Goal: Task Accomplishment & Management: Manage account settings

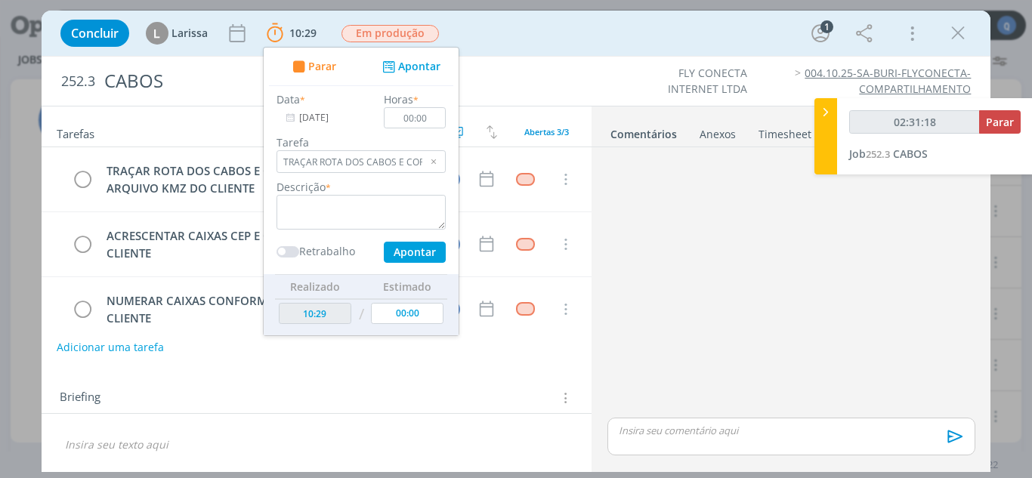
scroll to position [453, 0]
click at [1013, 121] on button "Parar" at bounding box center [1000, 121] width 42 height 23
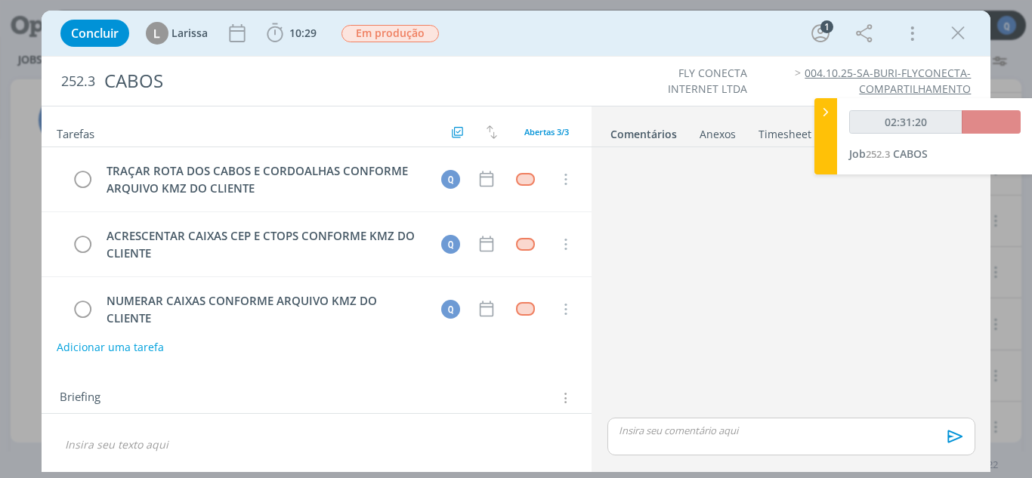
type input "02:32:00"
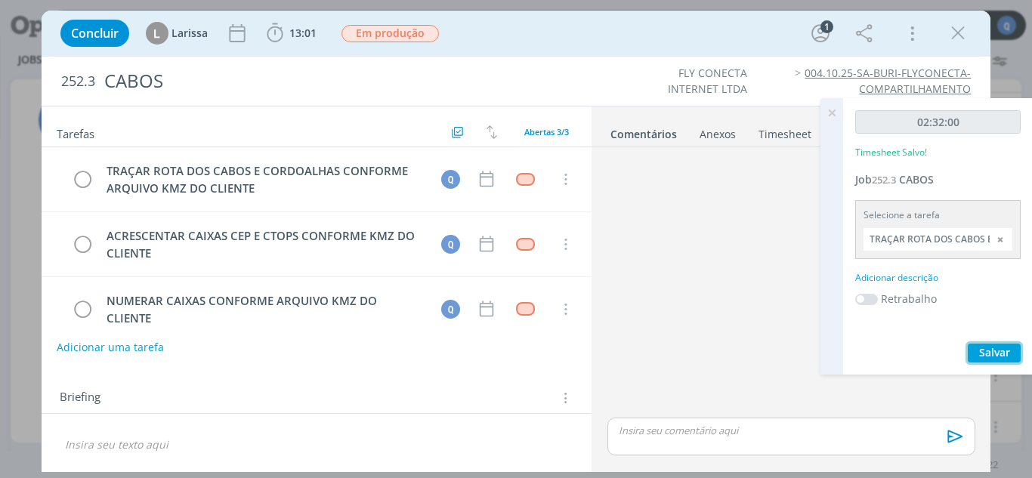
click at [988, 355] on span "Salvar" at bounding box center [994, 352] width 31 height 14
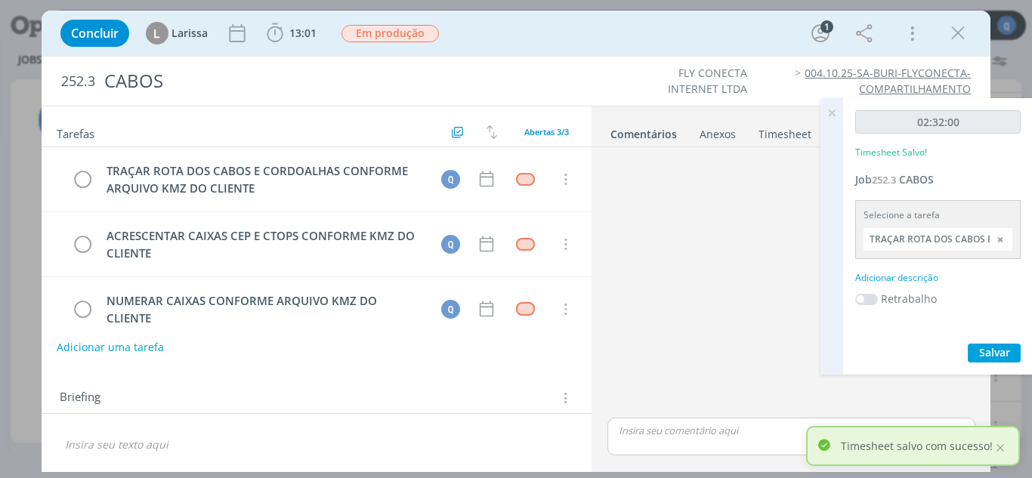
click at [833, 108] on icon at bounding box center [831, 112] width 27 height 29
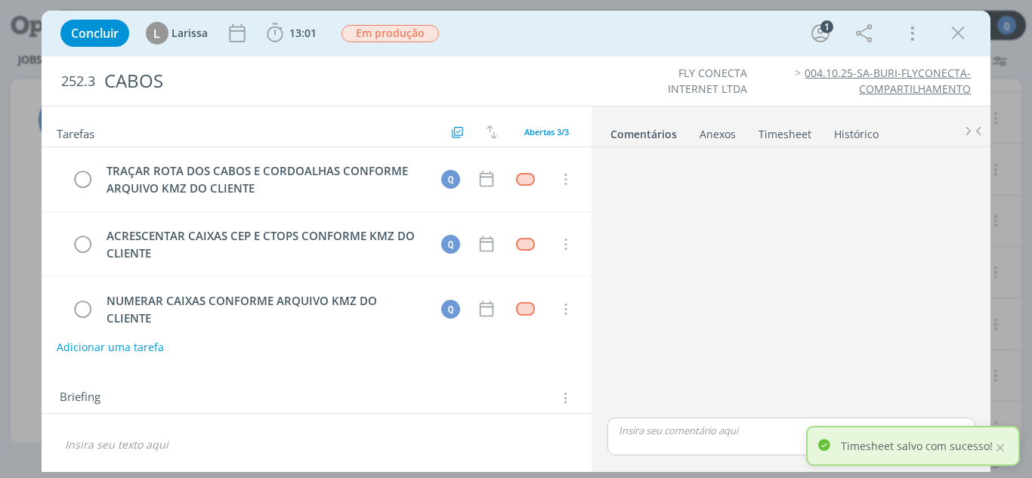
click at [783, 133] on link "Timesheet" at bounding box center [785, 131] width 54 height 22
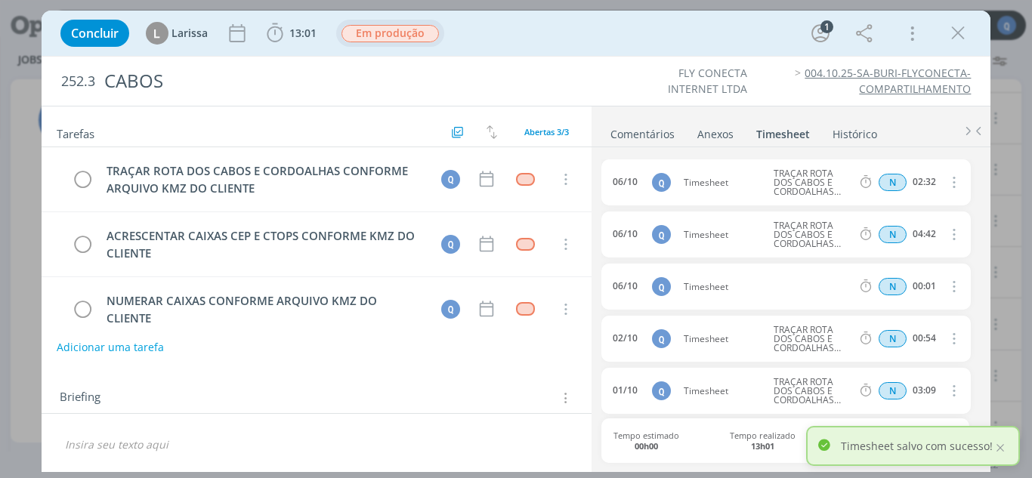
click at [391, 29] on span "Em produção" at bounding box center [390, 33] width 97 height 17
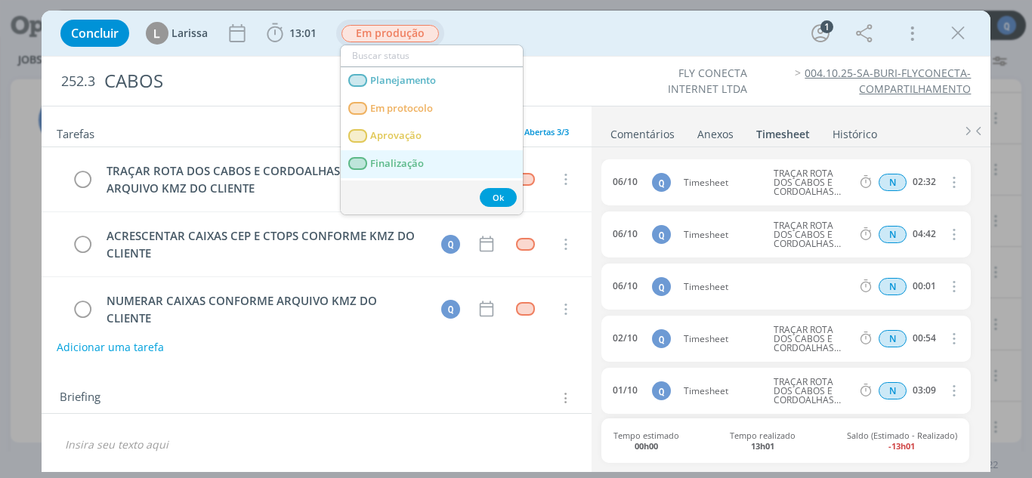
click at [391, 164] on span "Finalização" at bounding box center [397, 164] width 54 height 12
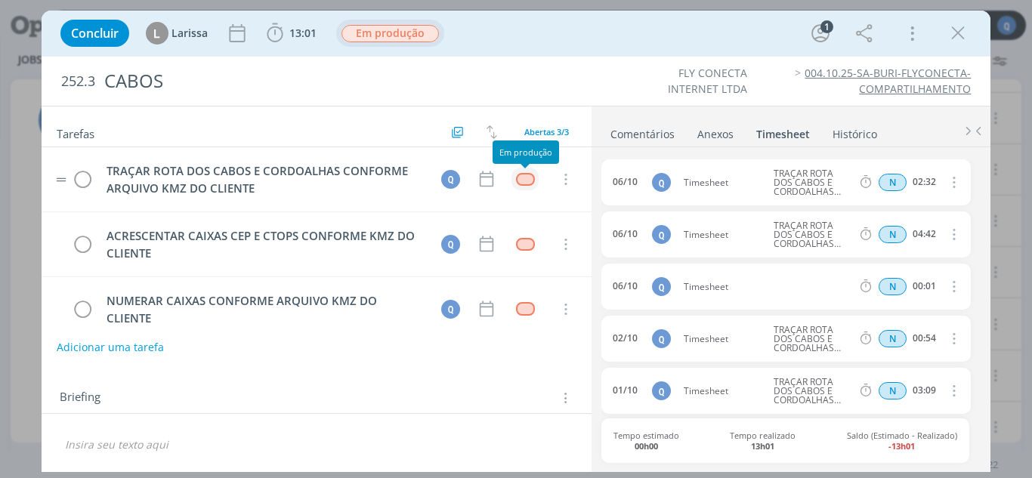
click at [527, 180] on div "dialog" at bounding box center [525, 179] width 19 height 13
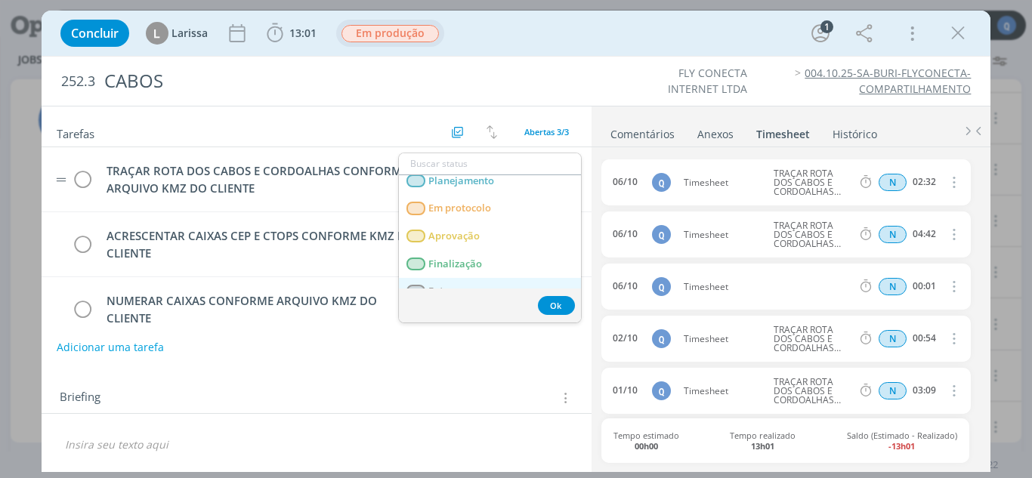
scroll to position [53, 0]
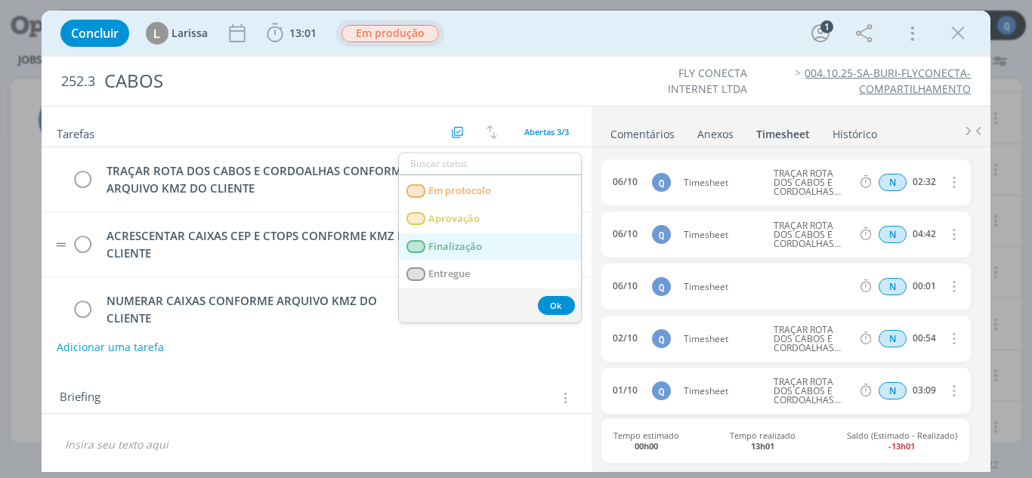
click at [447, 246] on span "Finalização" at bounding box center [455, 247] width 54 height 12
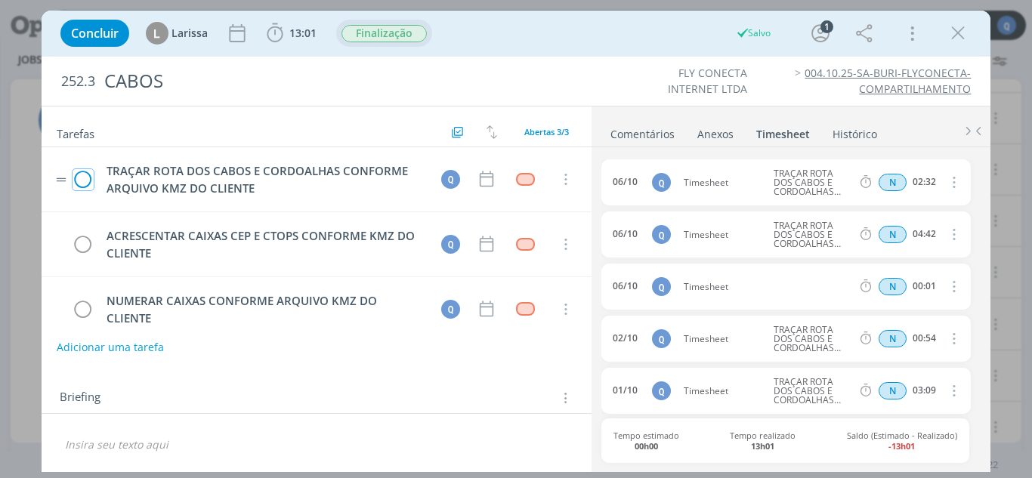
click at [85, 179] on icon "dialog" at bounding box center [83, 180] width 21 height 23
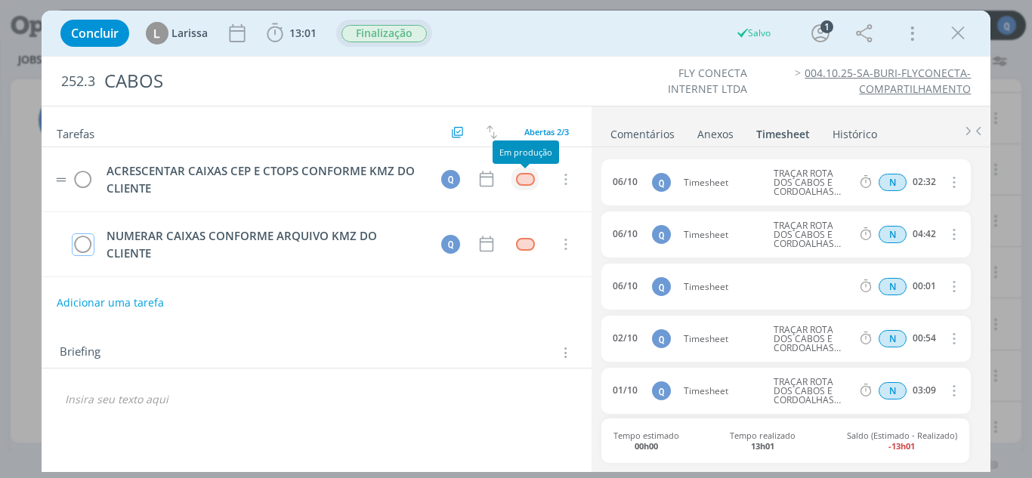
click at [521, 183] on div "dialog" at bounding box center [525, 179] width 19 height 13
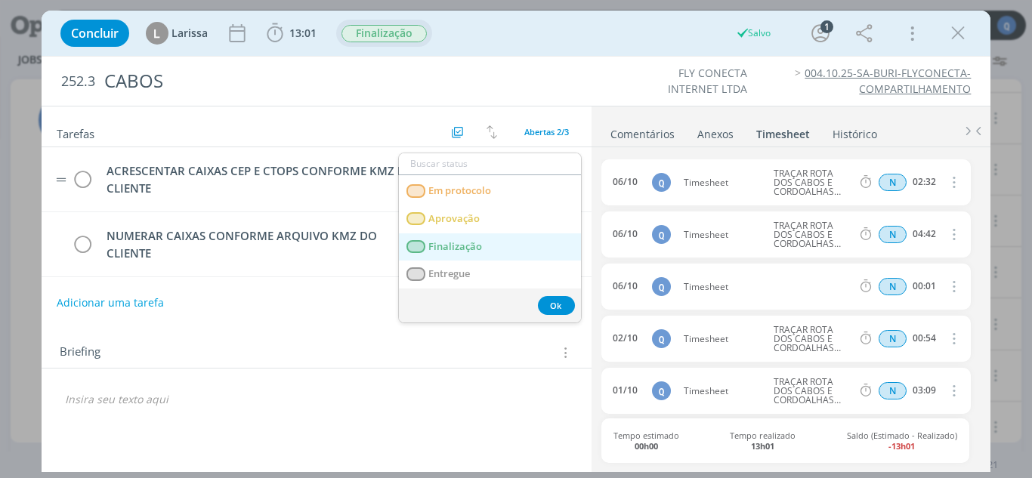
click at [468, 253] on link "Finalização" at bounding box center [490, 247] width 182 height 28
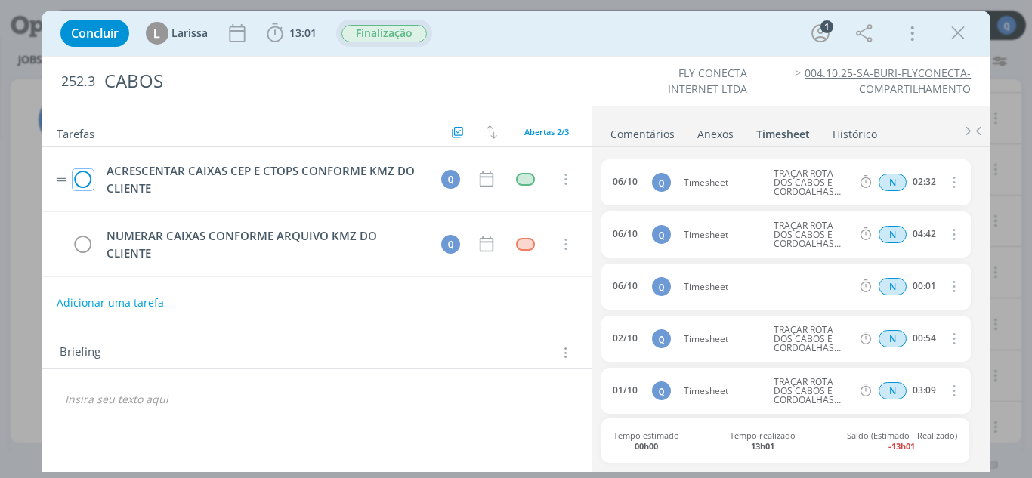
click at [91, 178] on icon "dialog" at bounding box center [83, 180] width 21 height 23
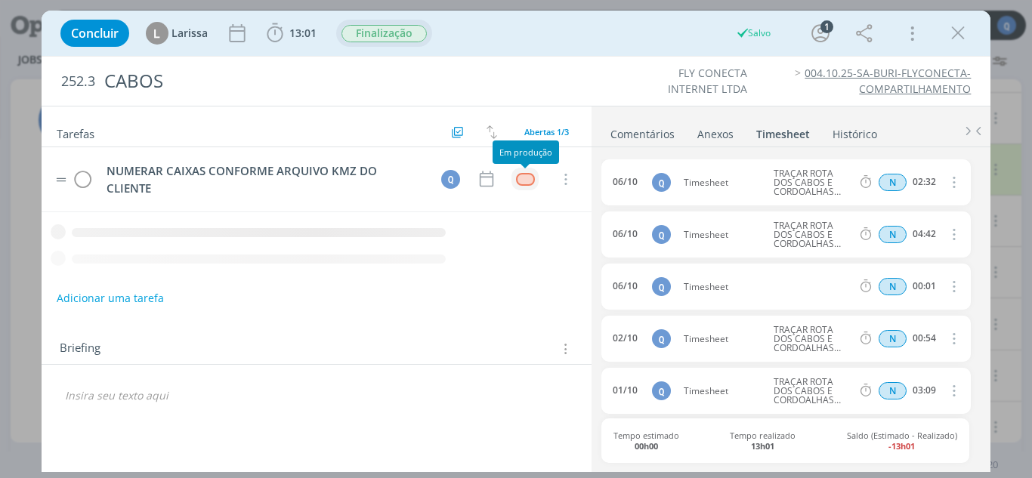
click at [523, 186] on div "dialog" at bounding box center [525, 179] width 19 height 13
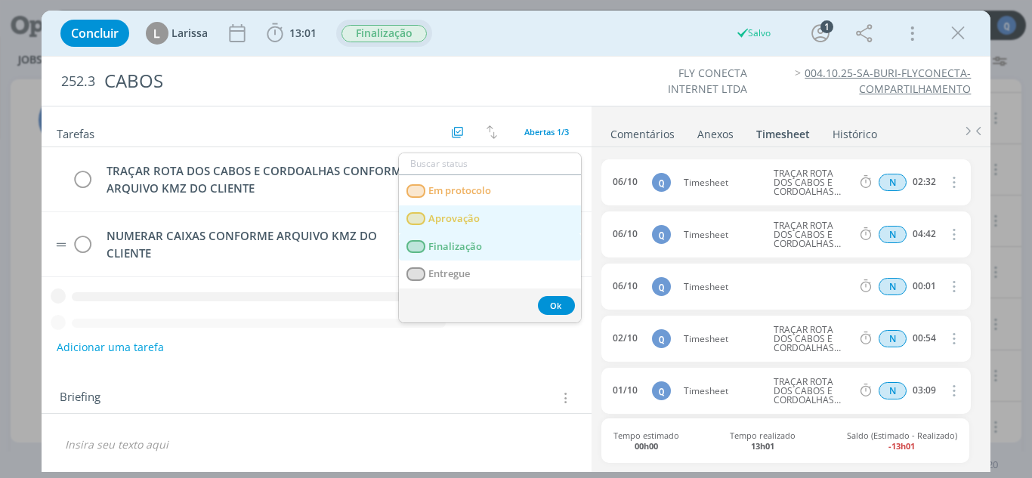
click at [447, 248] on span "Finalização" at bounding box center [455, 247] width 54 height 12
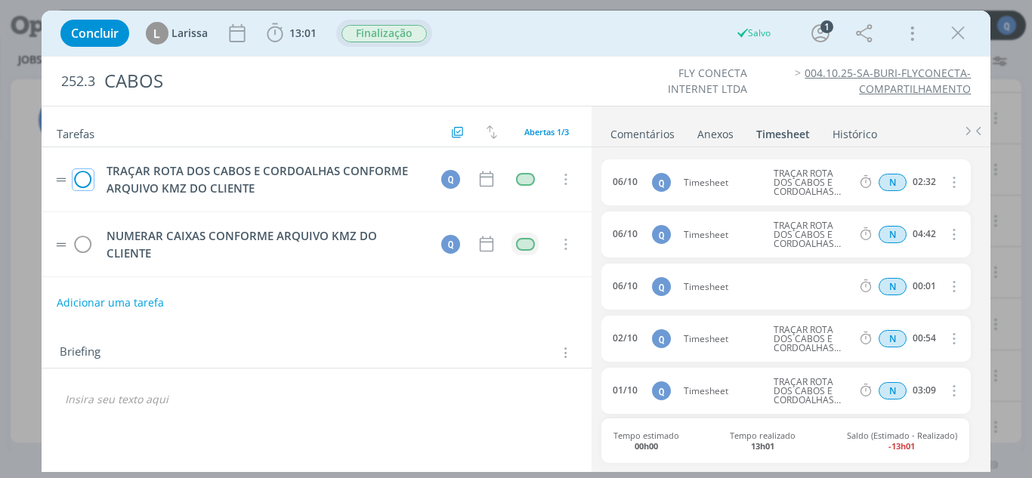
click at [84, 178] on icon "dialog" at bounding box center [83, 180] width 21 height 23
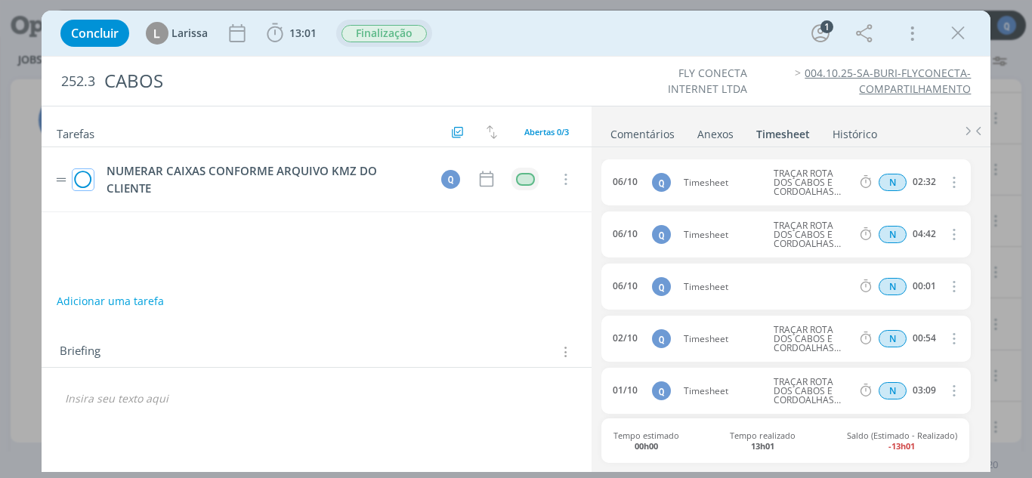
click at [82, 173] on icon "dialog" at bounding box center [83, 180] width 21 height 23
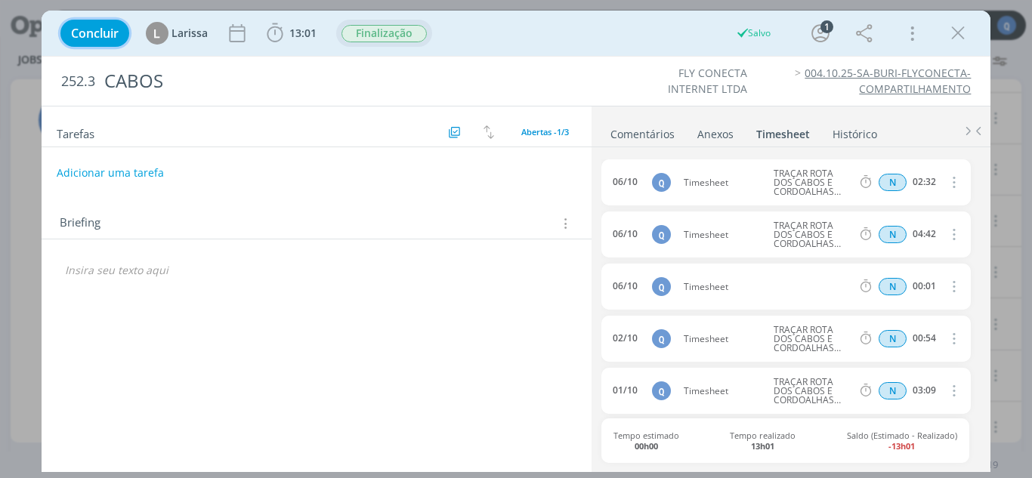
click at [88, 42] on button "Concluir" at bounding box center [94, 33] width 69 height 27
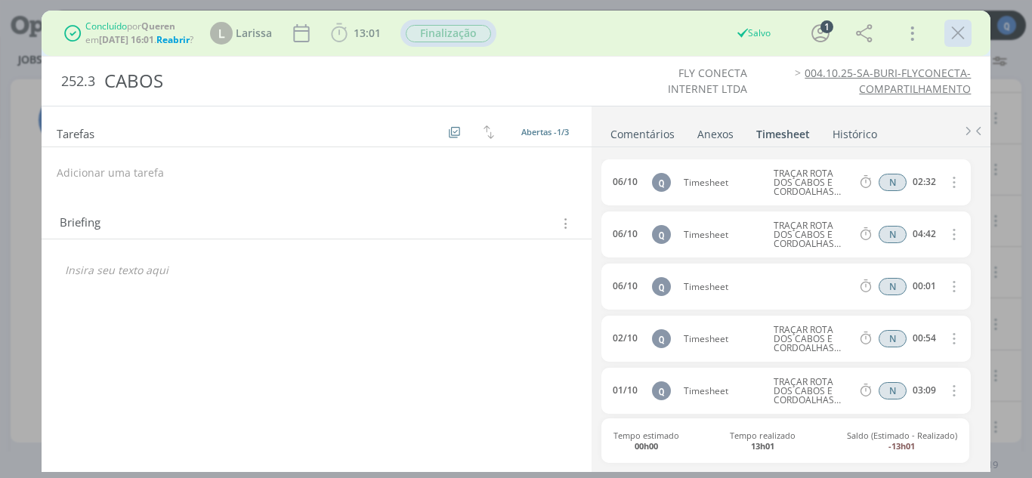
click at [958, 36] on icon "dialog" at bounding box center [958, 33] width 23 height 23
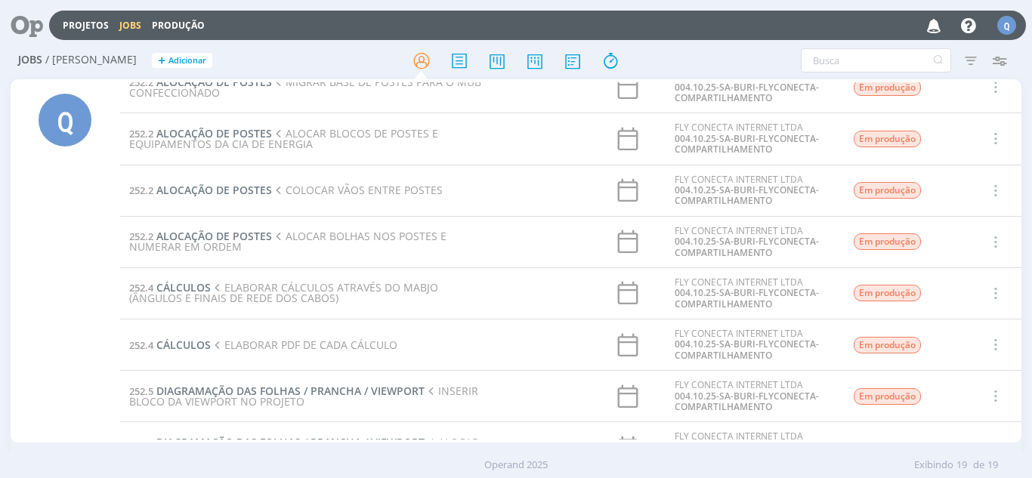
scroll to position [243, 0]
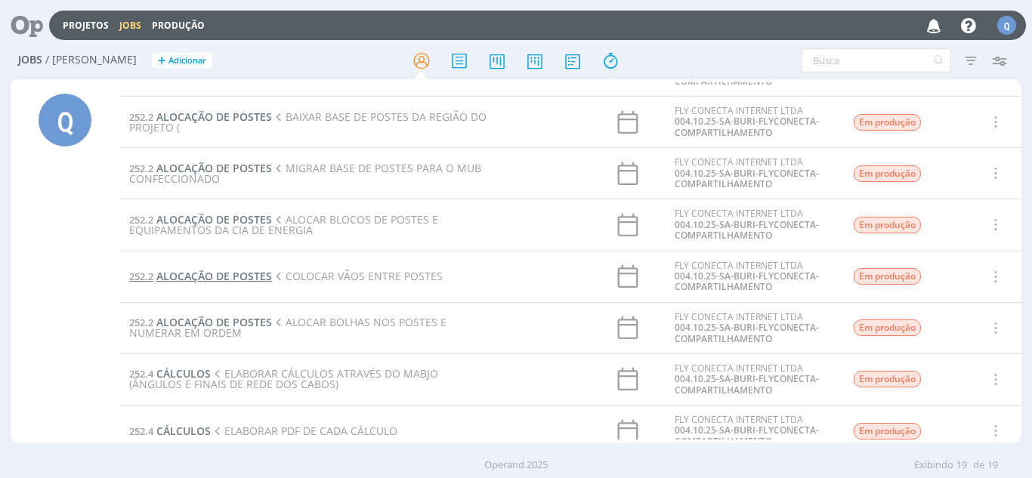
click at [211, 277] on span "ALOCAÇÃO DE POSTES" at bounding box center [214, 276] width 116 height 14
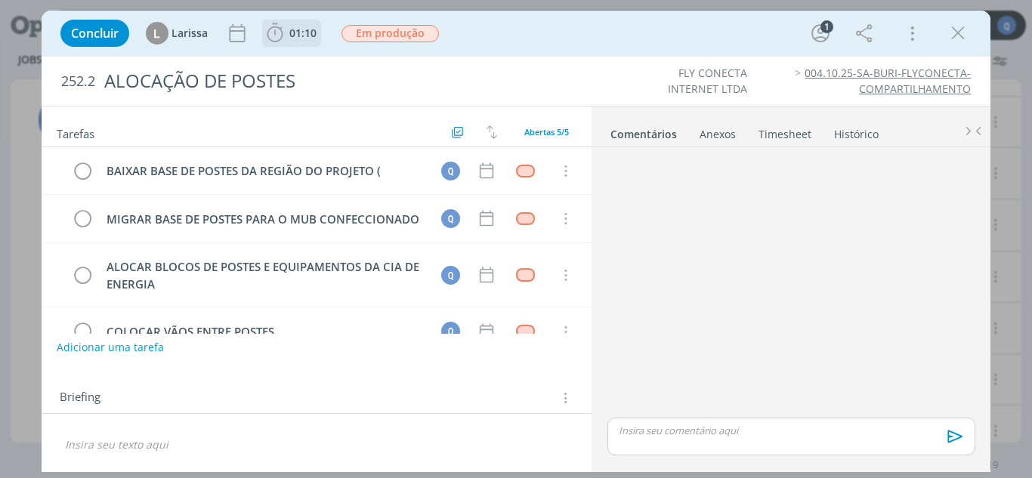
scroll to position [82, 0]
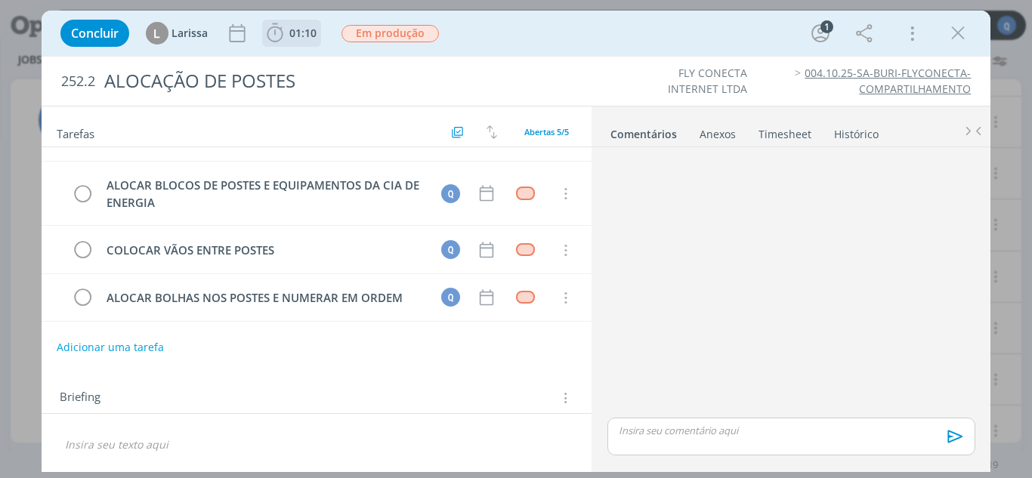
click at [290, 32] on span "01:10" at bounding box center [302, 33] width 27 height 14
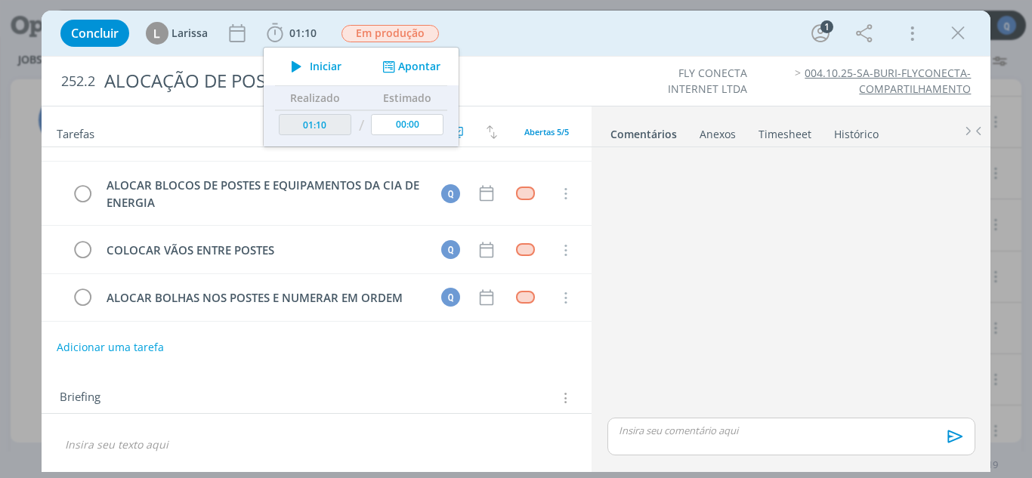
drag, startPoint x: 533, startPoint y: 31, endPoint x: 386, endPoint y: 57, distance: 149.0
click at [523, 32] on div "Concluir [PERSON_NAME] 01:10 Iniciar Apontar Data * [DATE] Horas * 00:00 Tarefa…" at bounding box center [516, 33] width 927 height 36
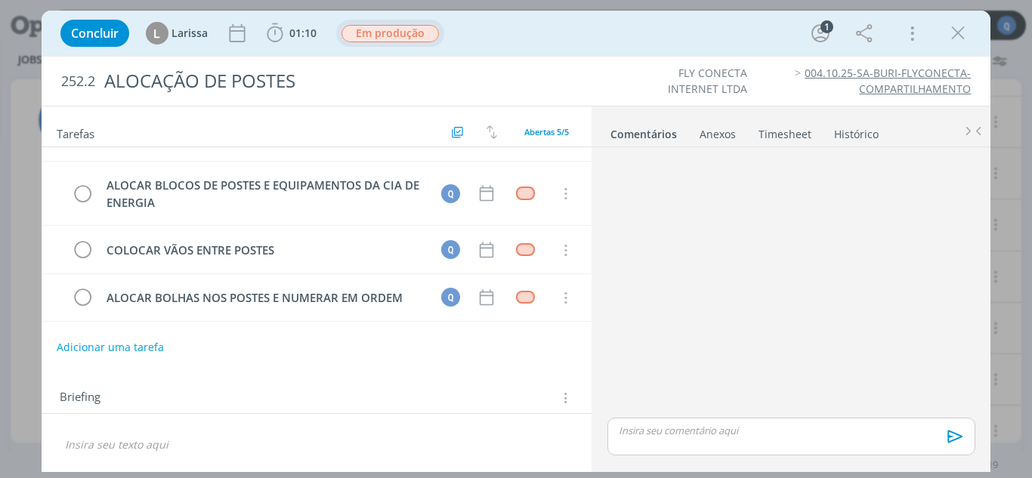
click at [403, 38] on span "Em produção" at bounding box center [390, 33] width 97 height 17
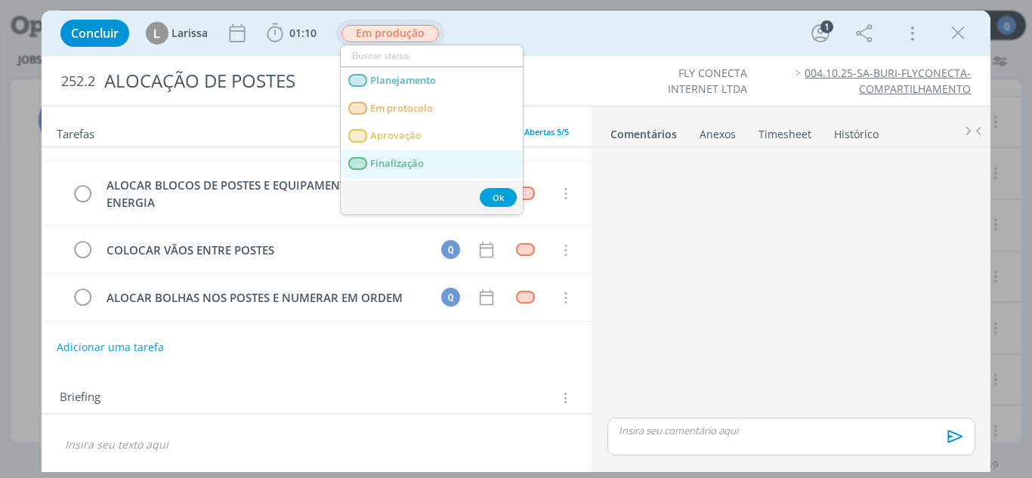
click at [412, 166] on span "Finalização" at bounding box center [397, 164] width 54 height 12
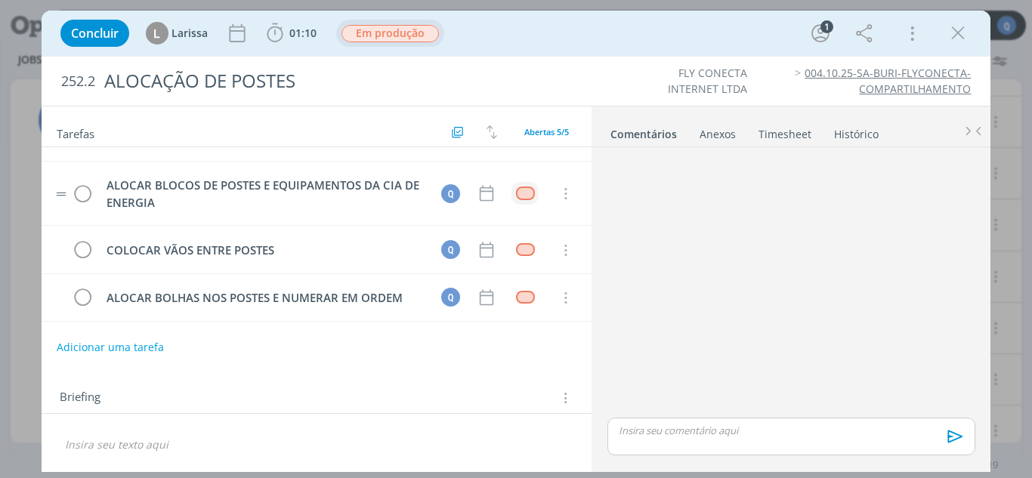
click at [526, 193] on div "dialog" at bounding box center [525, 193] width 19 height 13
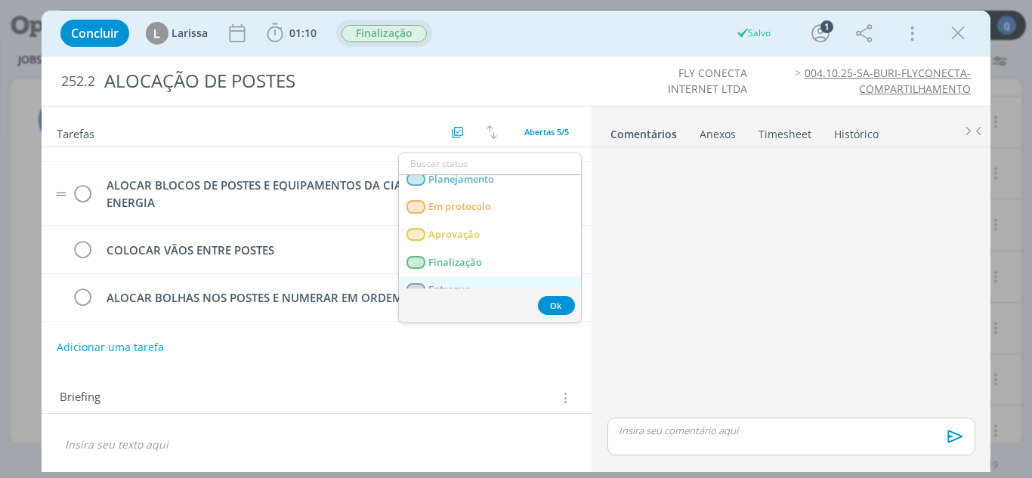
scroll to position [53, 0]
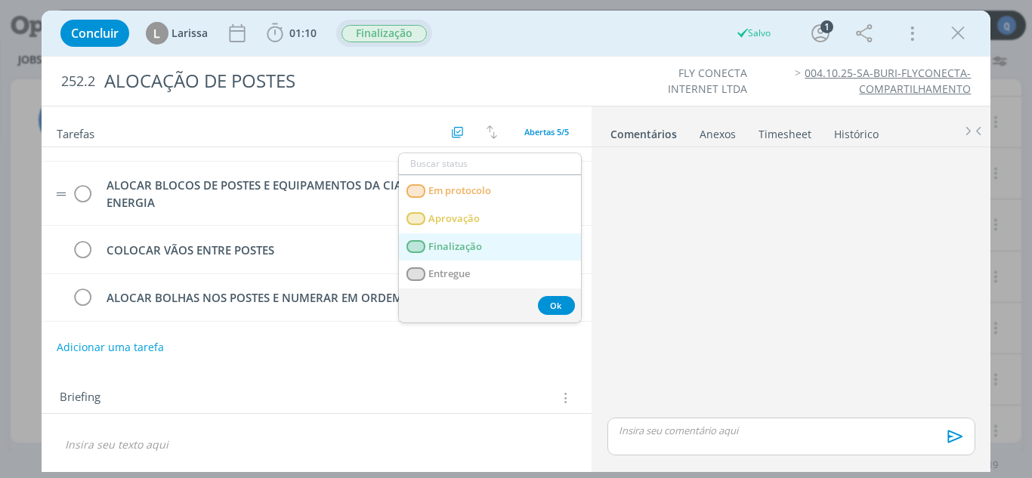
click at [468, 253] on link "Finalização" at bounding box center [490, 247] width 182 height 28
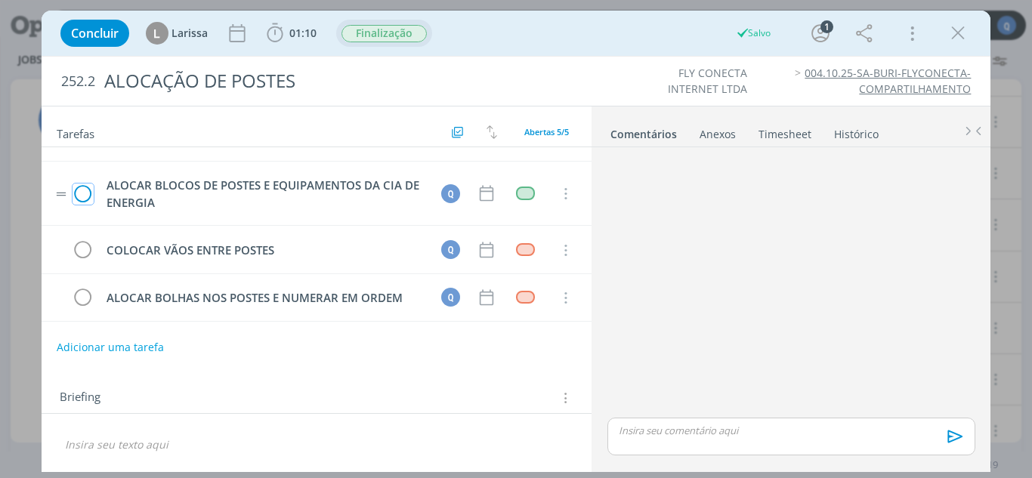
click at [84, 194] on icon "dialog" at bounding box center [83, 194] width 21 height 23
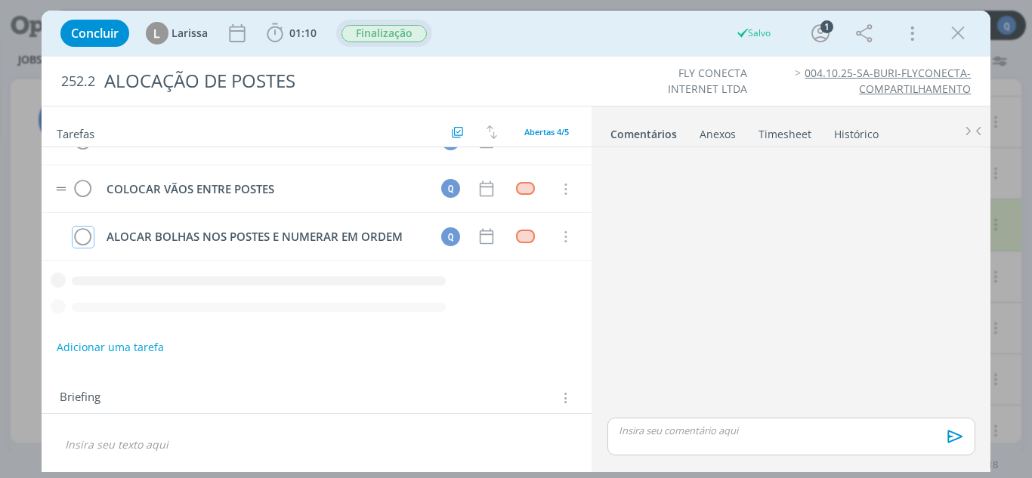
scroll to position [17, 0]
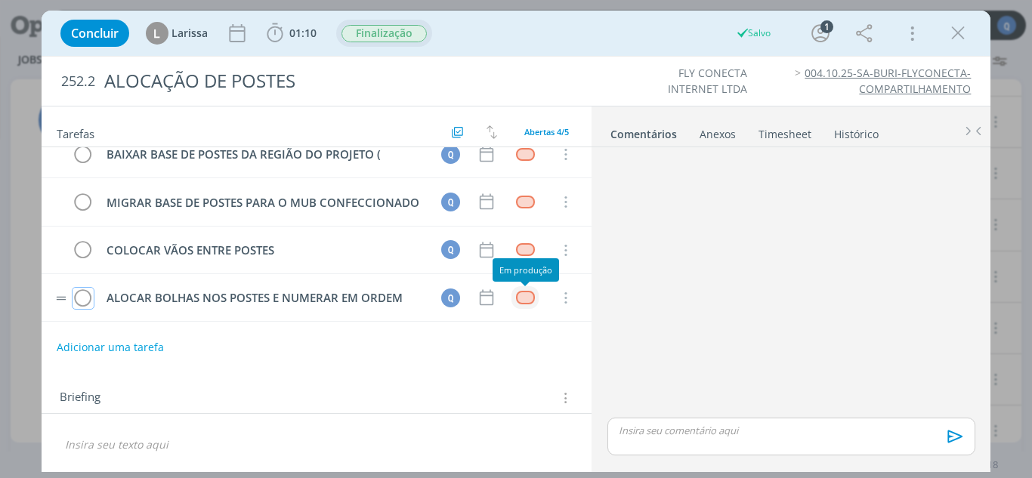
click at [520, 300] on div "dialog" at bounding box center [525, 297] width 19 height 13
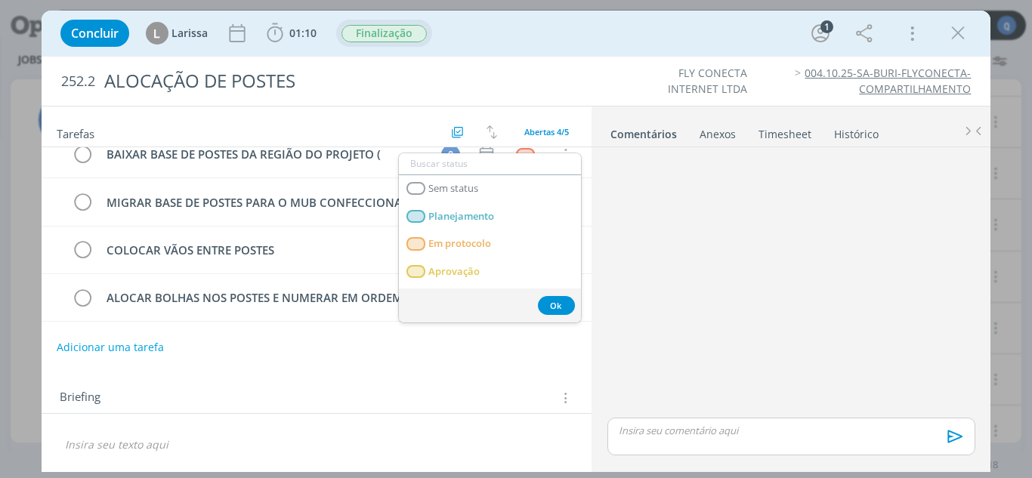
click at [799, 280] on div "dialog" at bounding box center [790, 283] width 379 height 261
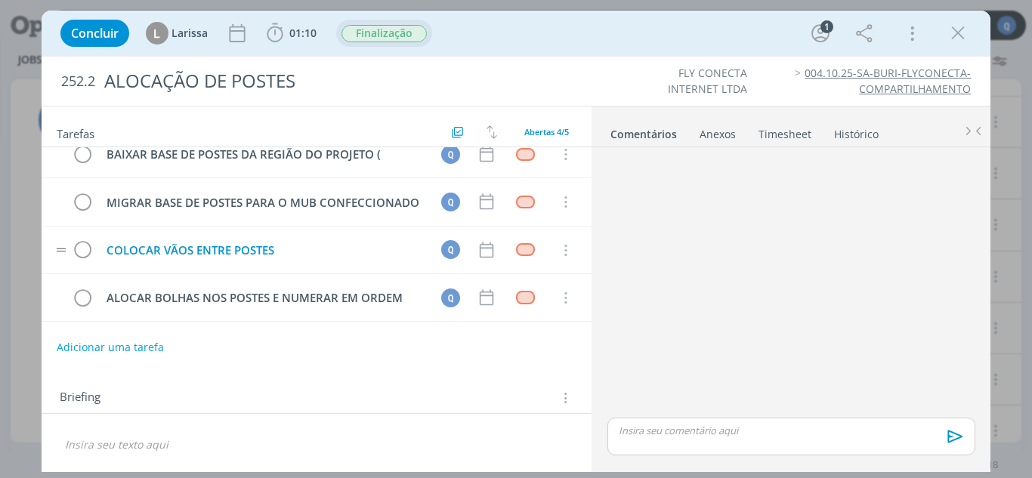
scroll to position [0, 0]
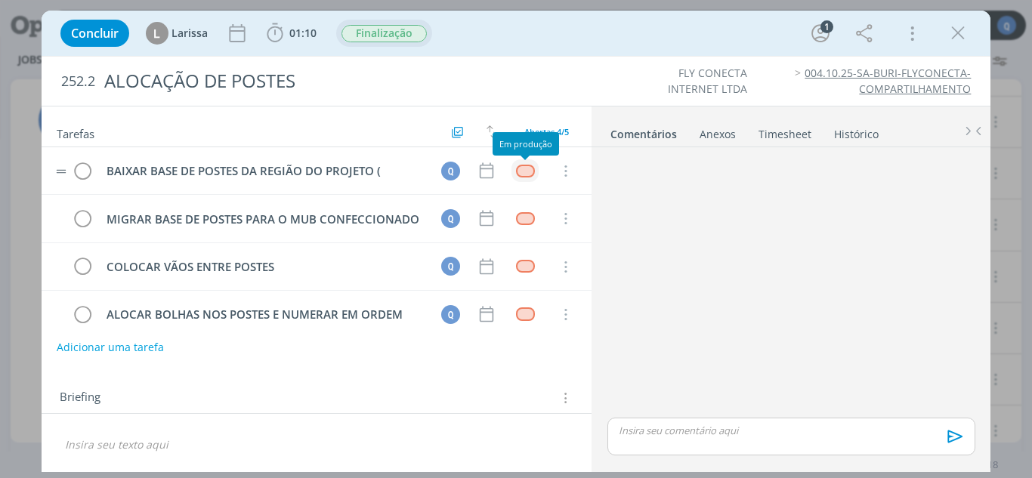
click at [521, 174] on div "dialog" at bounding box center [525, 171] width 19 height 13
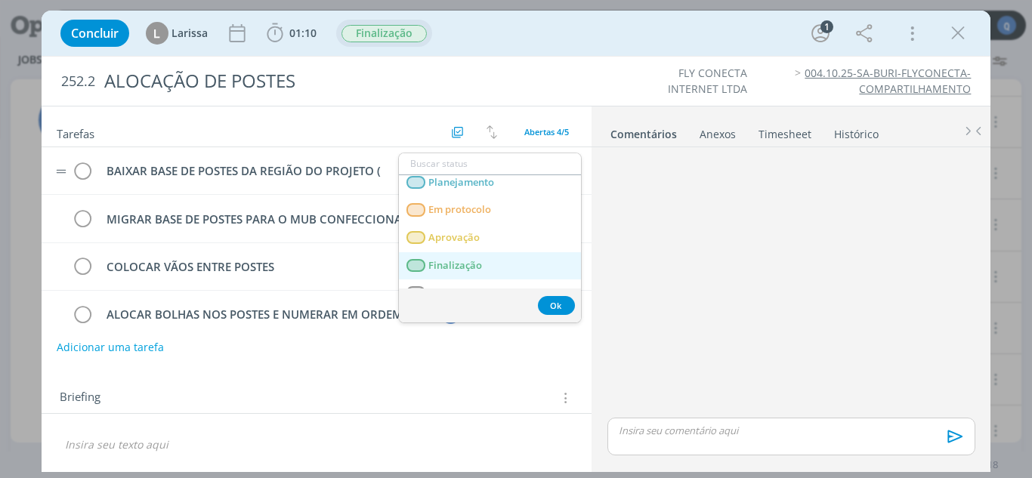
scroll to position [53, 0]
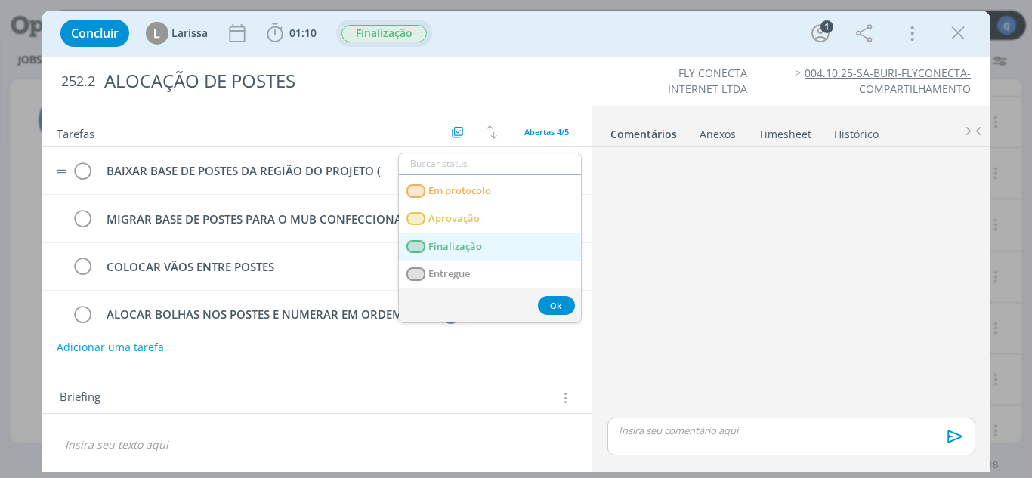
click at [456, 251] on span "Finalização" at bounding box center [455, 247] width 54 height 12
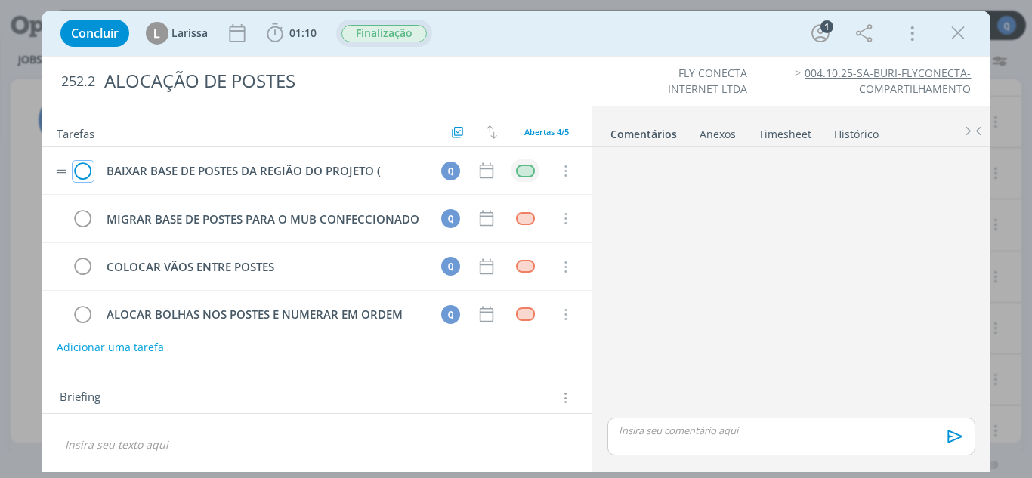
click at [88, 171] on icon "dialog" at bounding box center [83, 171] width 21 height 23
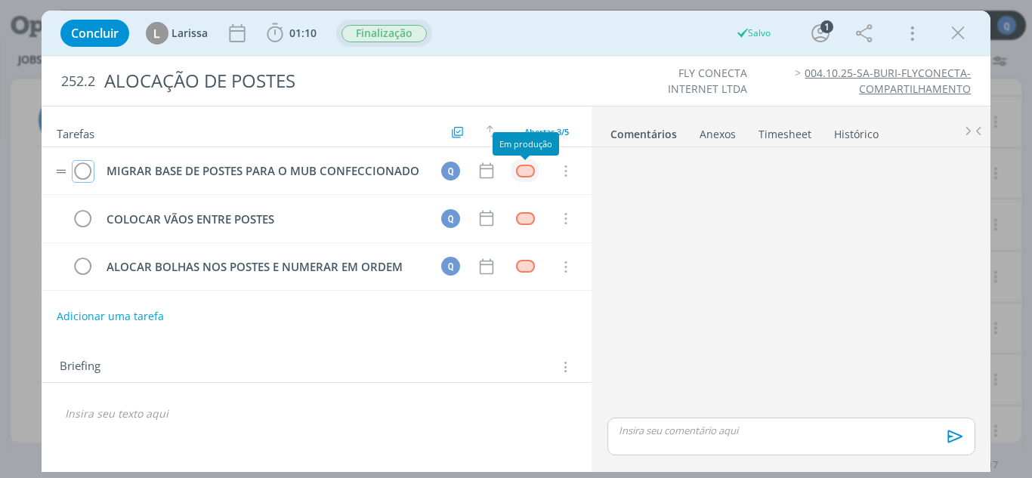
click at [523, 172] on div "dialog" at bounding box center [525, 171] width 19 height 13
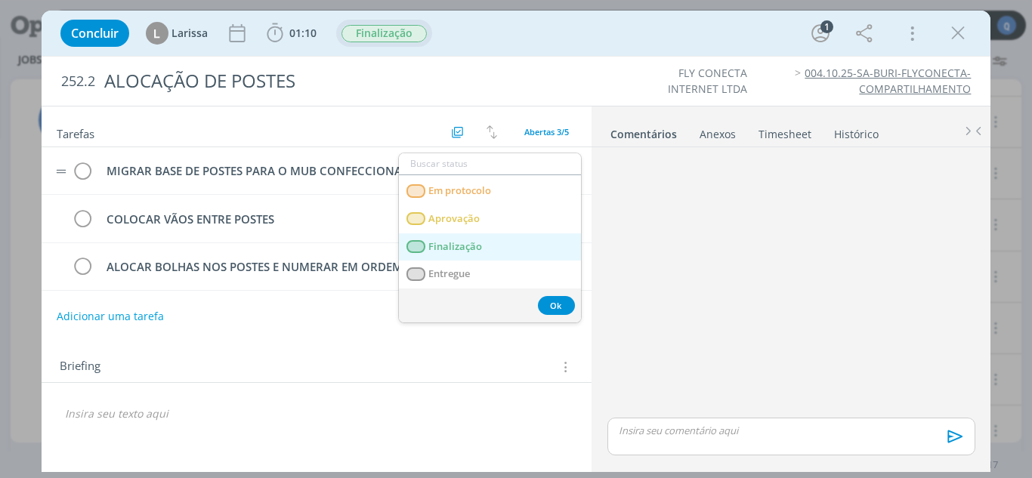
drag, startPoint x: 461, startPoint y: 246, endPoint x: 264, endPoint y: 206, distance: 201.1
click at [461, 245] on span "Finalização" at bounding box center [455, 247] width 54 height 12
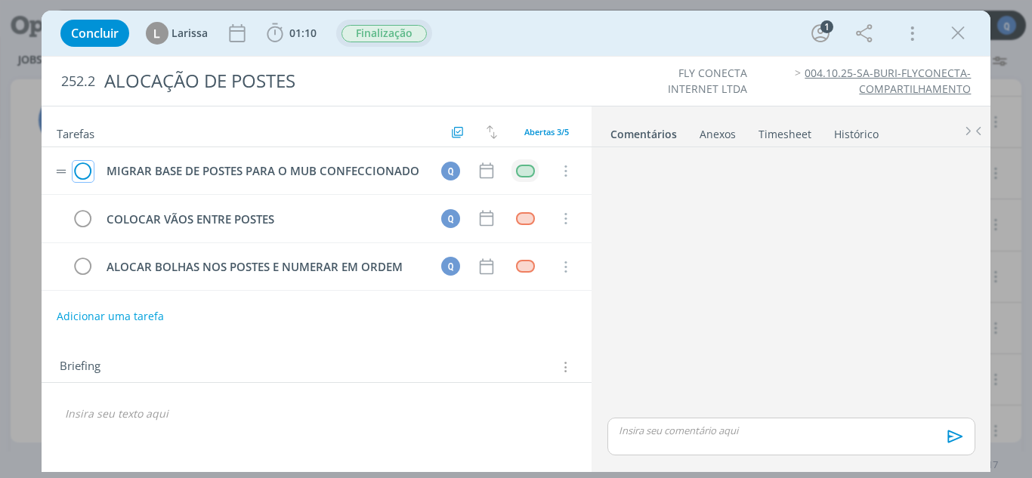
click at [84, 174] on icon "dialog" at bounding box center [83, 171] width 21 height 23
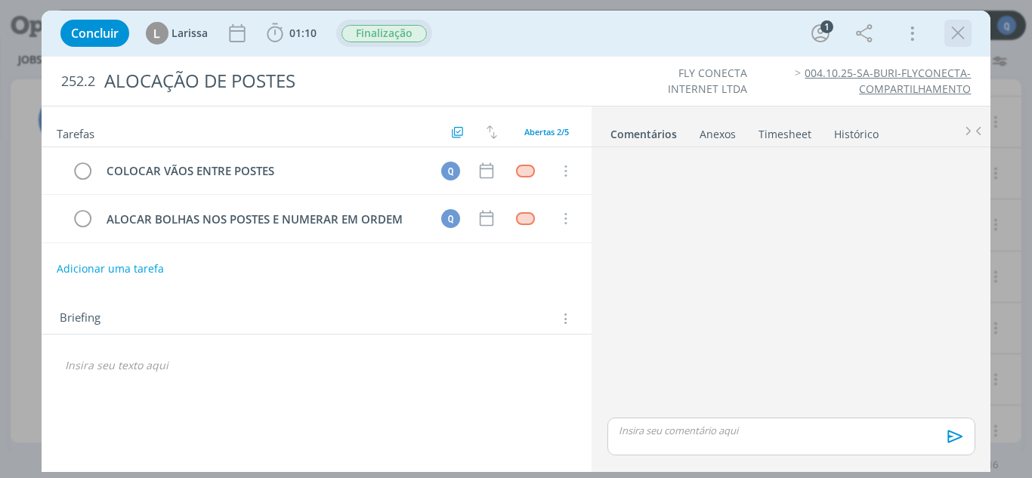
click at [966, 34] on icon "dialog" at bounding box center [958, 33] width 23 height 23
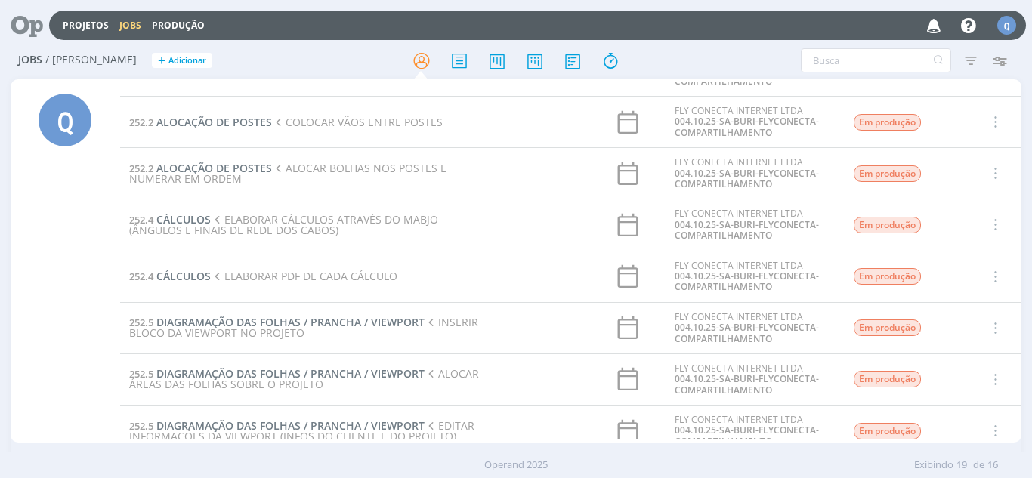
scroll to position [319, 0]
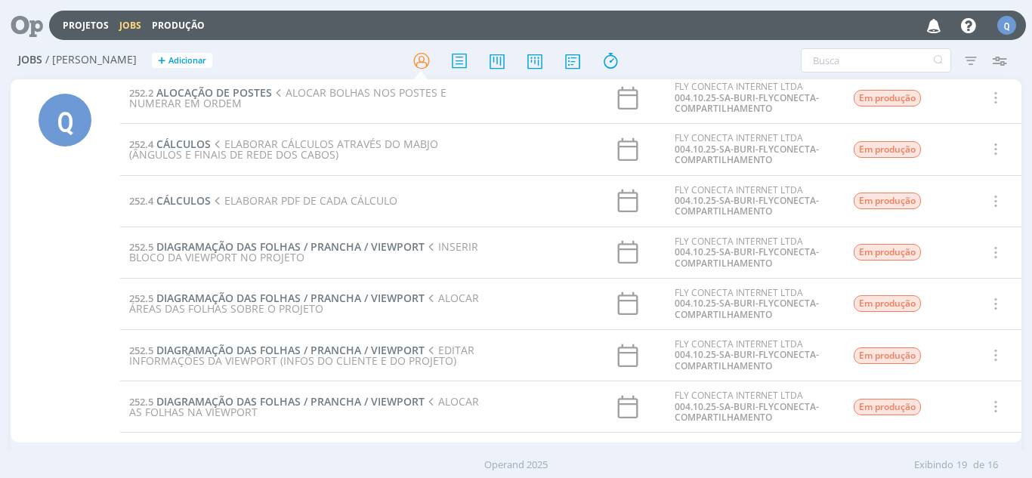
click at [252, 256] on span "INSERIR BLOCO DA VIEWPORT NO PROJETO" at bounding box center [303, 252] width 349 height 25
click at [250, 248] on span "DIAGRAMAÇÃO DAS FOLHAS / PRANCHA / VIEWPORT" at bounding box center [290, 247] width 268 height 14
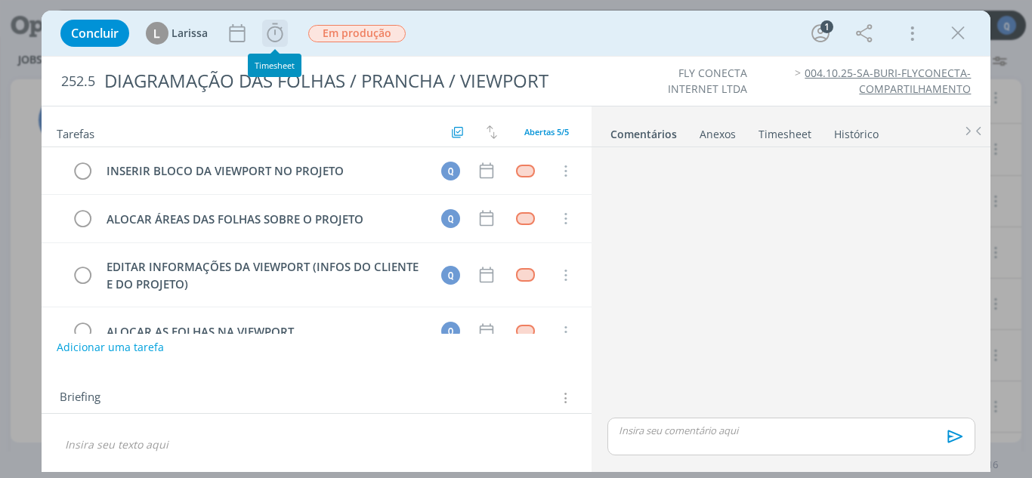
click at [275, 42] on icon "dialog" at bounding box center [275, 33] width 23 height 23
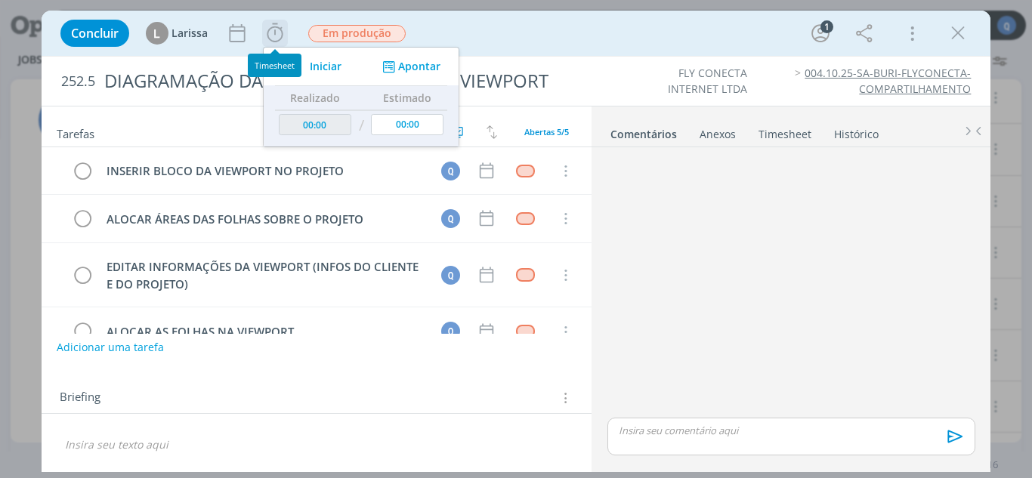
click at [320, 63] on span "Iniciar" at bounding box center [326, 66] width 32 height 11
click at [420, 79] on div "Parar Apontar" at bounding box center [361, 67] width 195 height 38
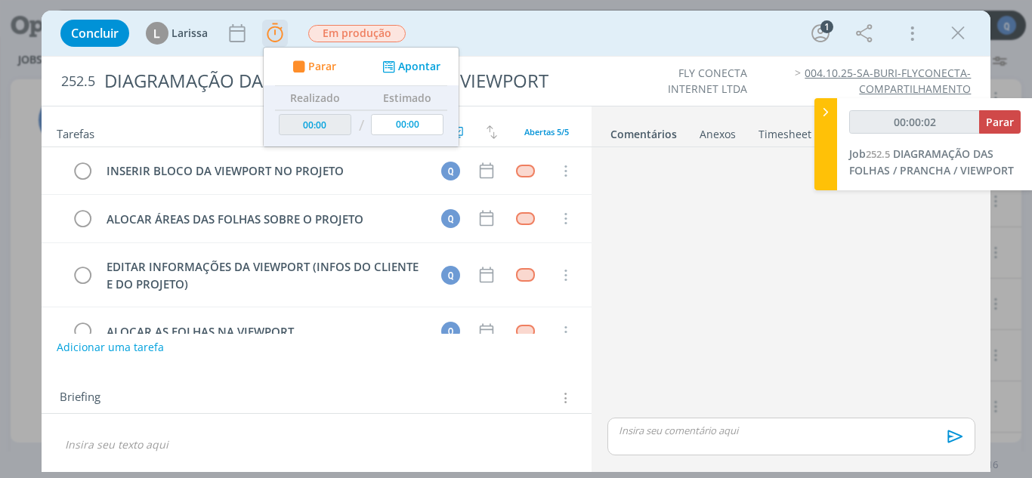
click at [430, 73] on button "Apontar" at bounding box center [410, 67] width 63 height 16
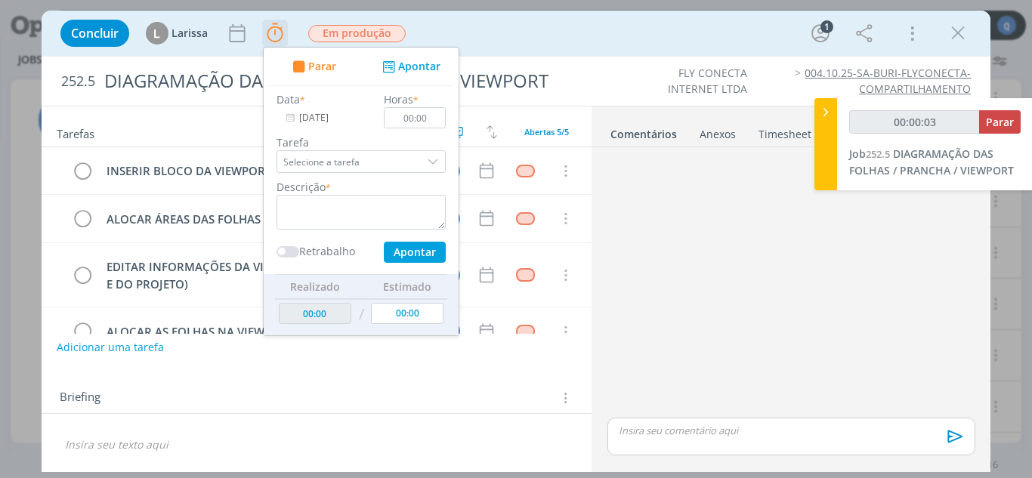
click at [434, 160] on div "dialog" at bounding box center [434, 161] width 23 height 23
click at [435, 157] on div "dialog" at bounding box center [434, 161] width 23 height 23
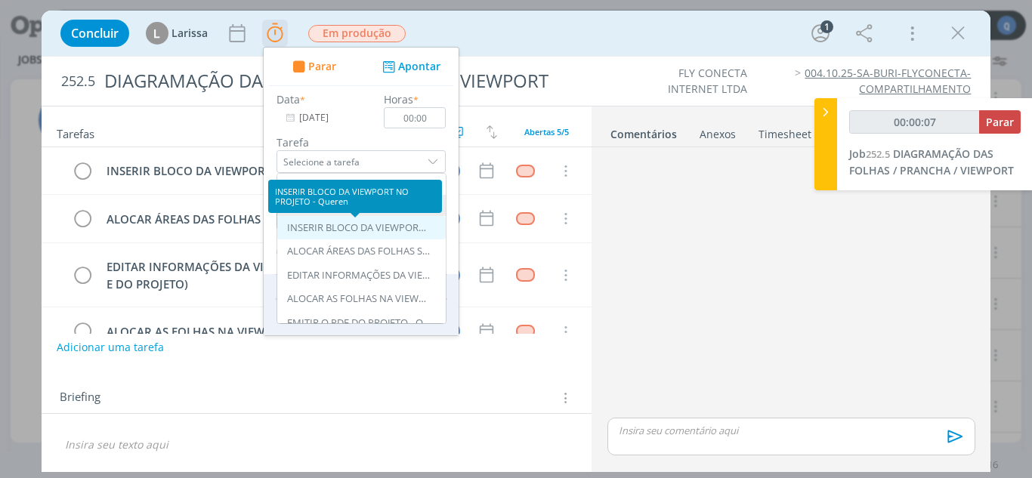
type input "00:00:08"
click at [310, 228] on div "INSERIR BLOCO DA VIEWPORT NO PROJETO - Queren" at bounding box center [359, 228] width 144 height 12
type input "INSERIR BLOCO DA VIEWPORT NO PROJETO"
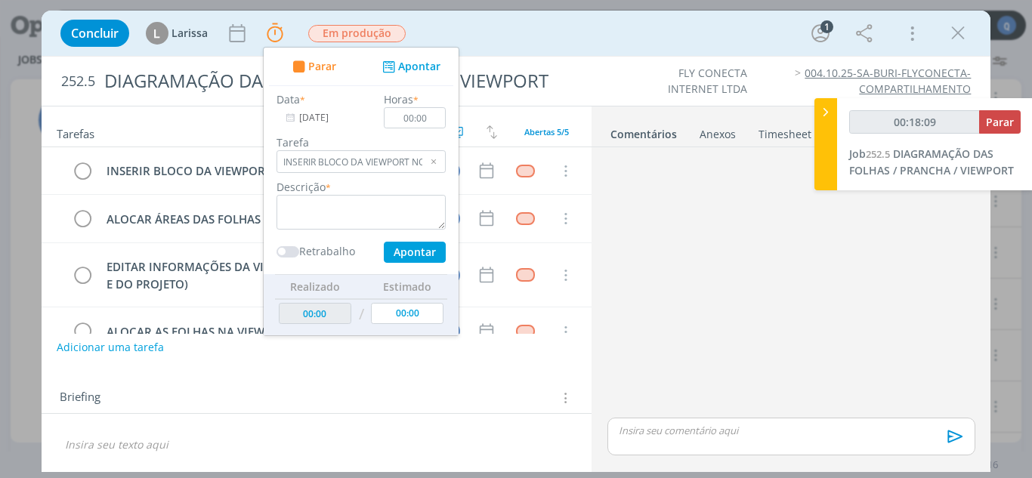
type input "00:18:10"
click at [990, 119] on span "Parar" at bounding box center [1000, 122] width 28 height 14
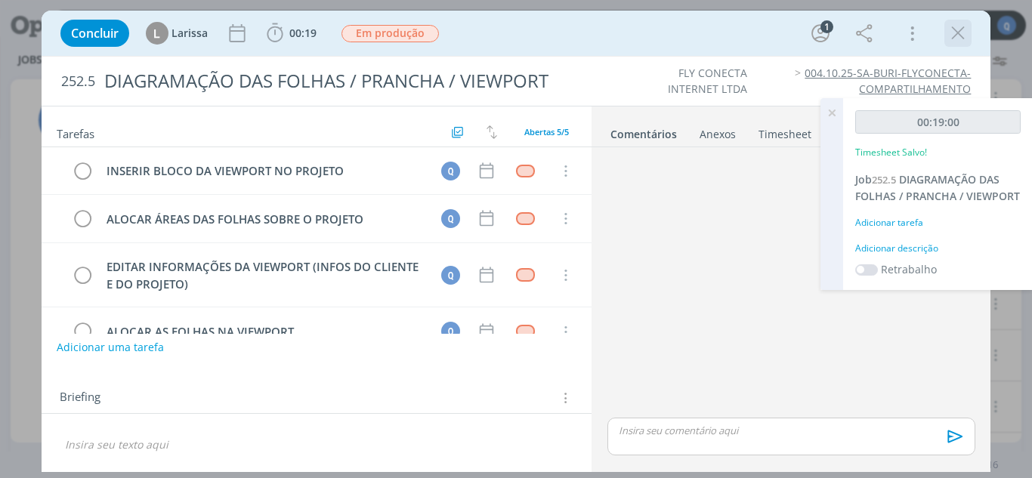
click at [964, 33] on icon "dialog" at bounding box center [958, 33] width 23 height 23
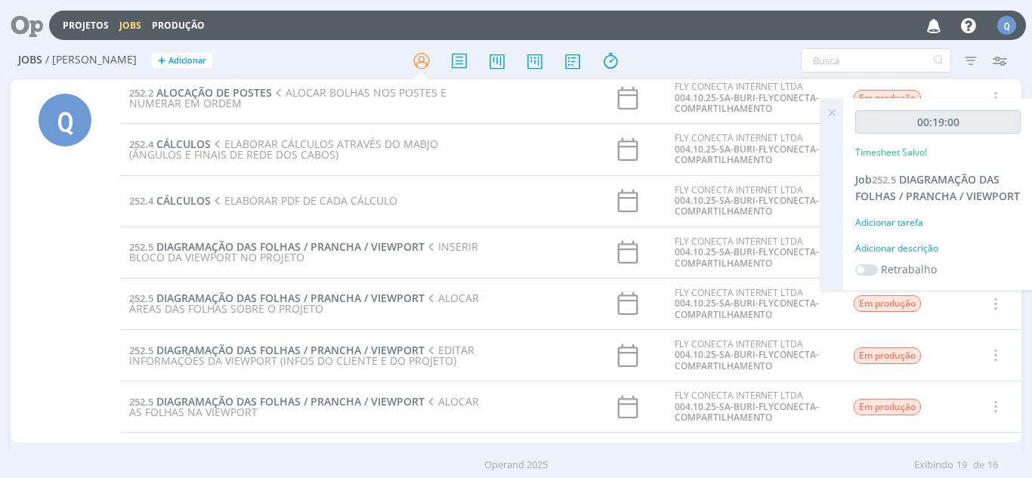
click at [827, 110] on icon at bounding box center [831, 112] width 27 height 29
